Goal: Entertainment & Leisure: Consume media (video, audio)

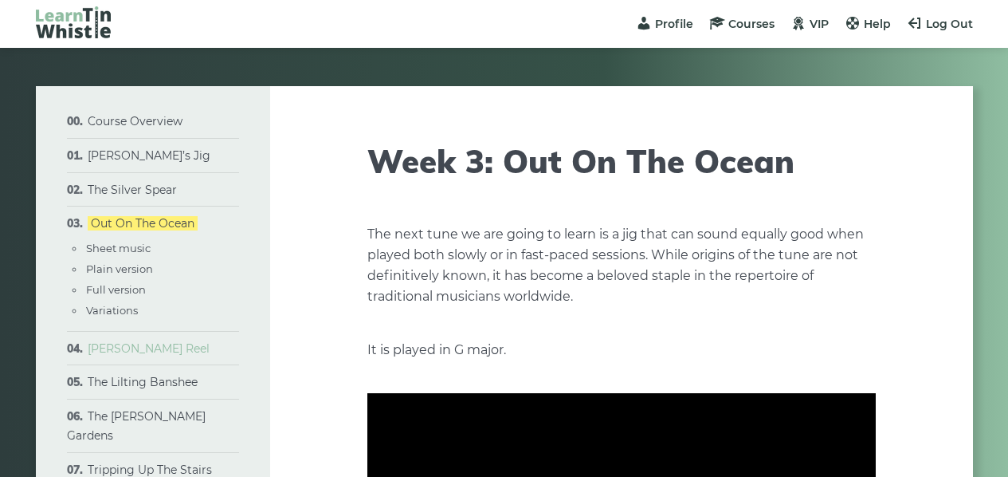
click at [123, 345] on link "[PERSON_NAME] Reel" at bounding box center [149, 348] width 122 height 14
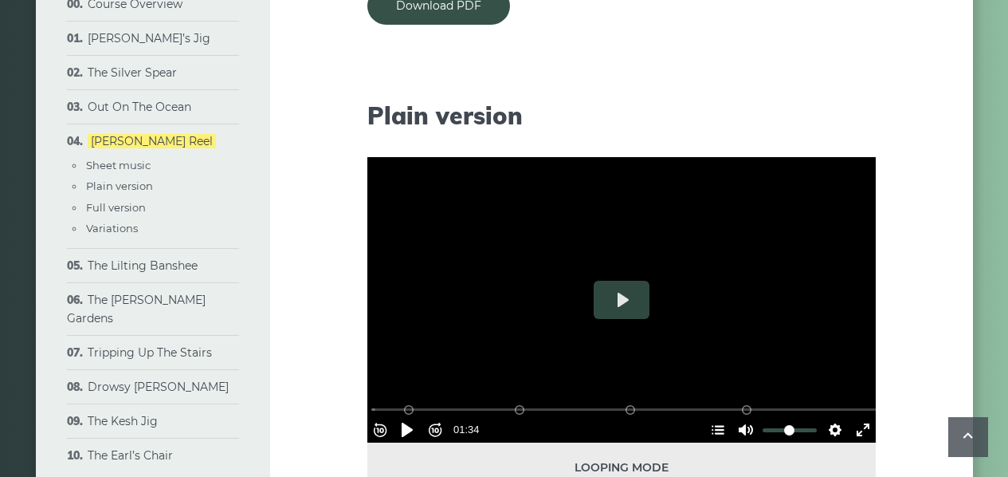
scroll to position [1534, 0]
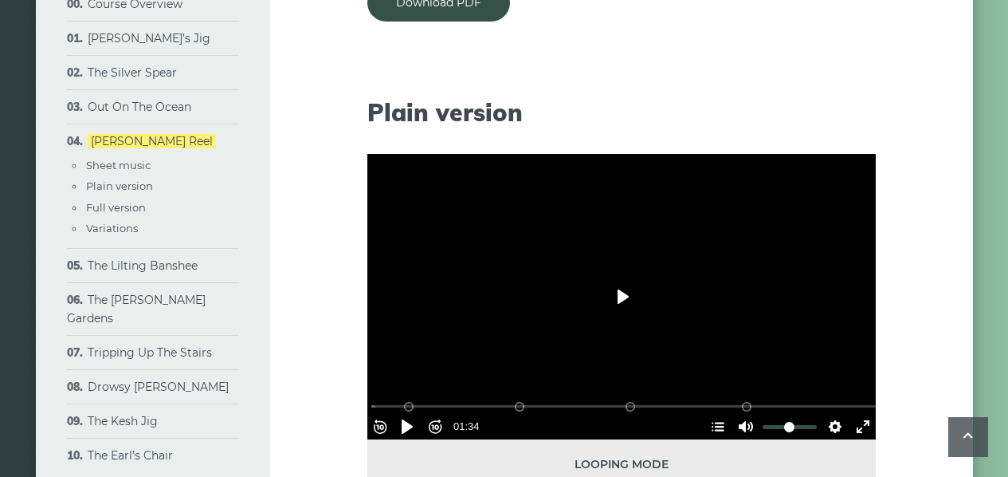
click at [609, 301] on button "Play" at bounding box center [622, 296] width 56 height 38
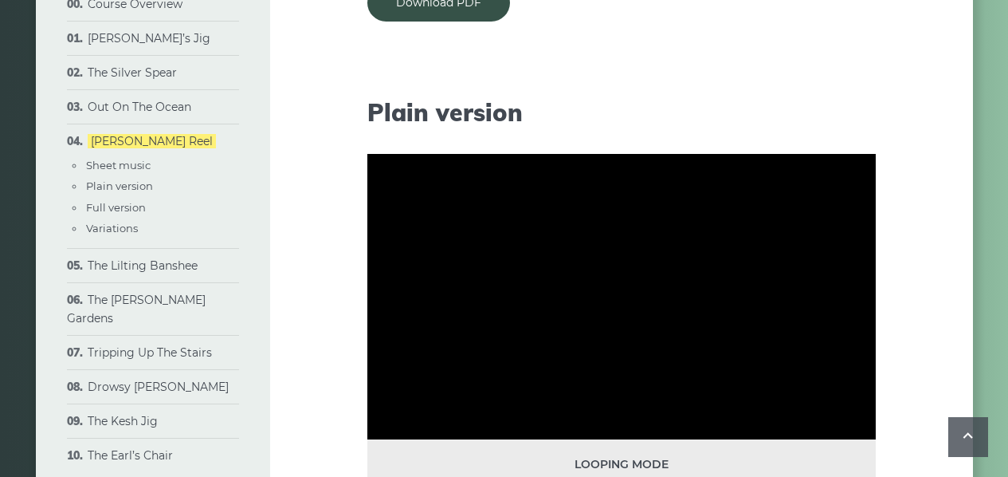
type input "**"
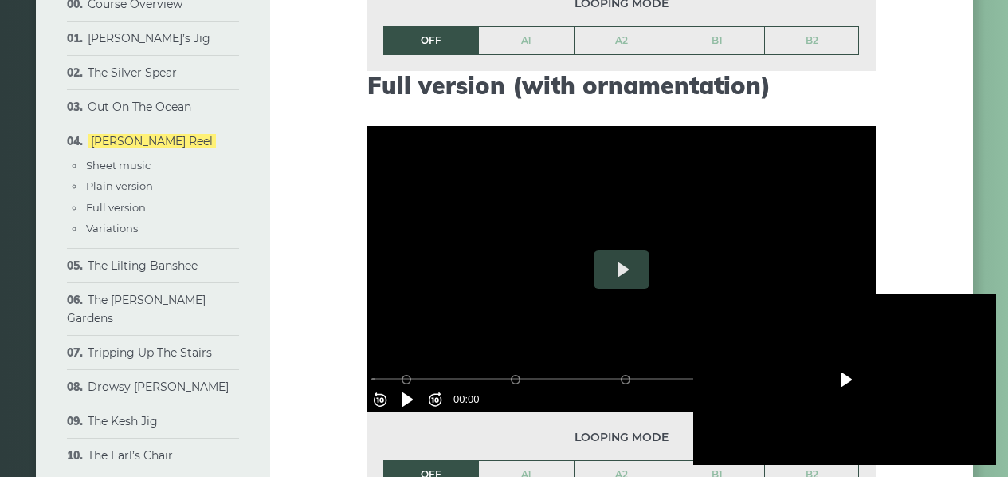
click at [866, 388] on button "Play" at bounding box center [845, 379] width 56 height 38
click at [847, 387] on div at bounding box center [844, 379] width 303 height 171
click at [312, 163] on div "Week 4: Cooley’s Reel The next tune in this course has become synonymous with t…" at bounding box center [621, 8] width 703 height 3833
click at [813, 371] on div at bounding box center [844, 379] width 303 height 171
